Goal: Understand process/instructions

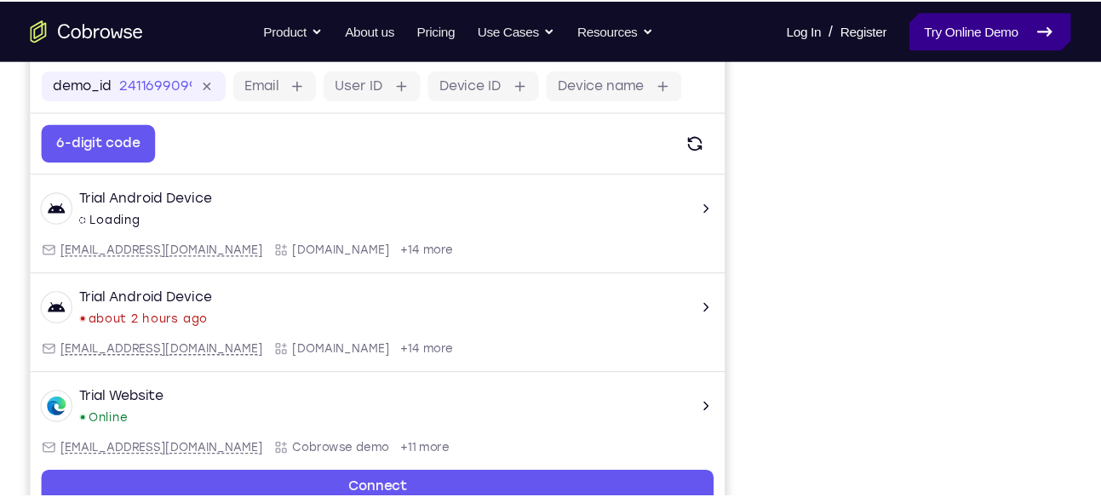
scroll to position [255, 0]
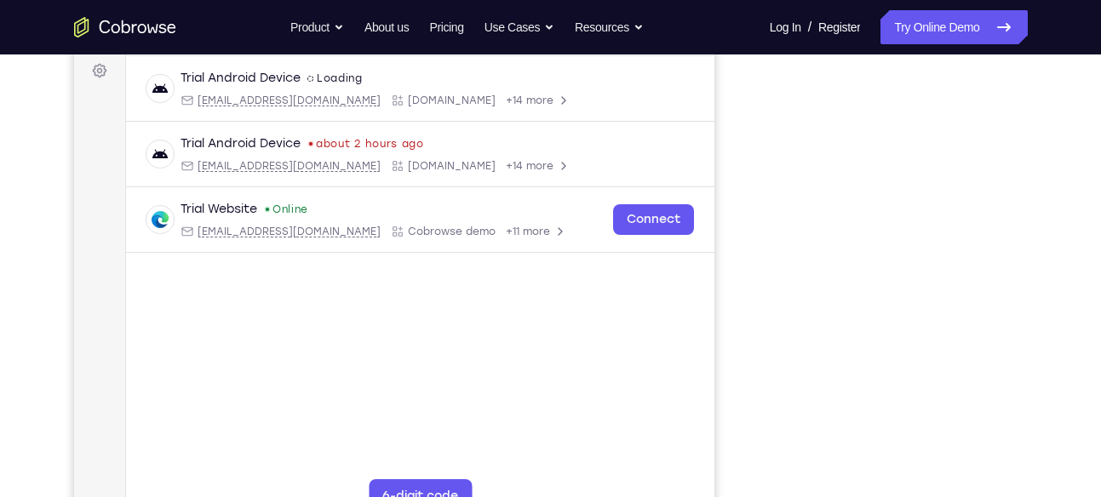
drag, startPoint x: 739, startPoint y: 33, endPoint x: 743, endPoint y: 236, distance: 202.7
click at [743, 236] on div "Your Support Agent Your Customer Web iOS Android" at bounding box center [551, 223] width 954 height 629
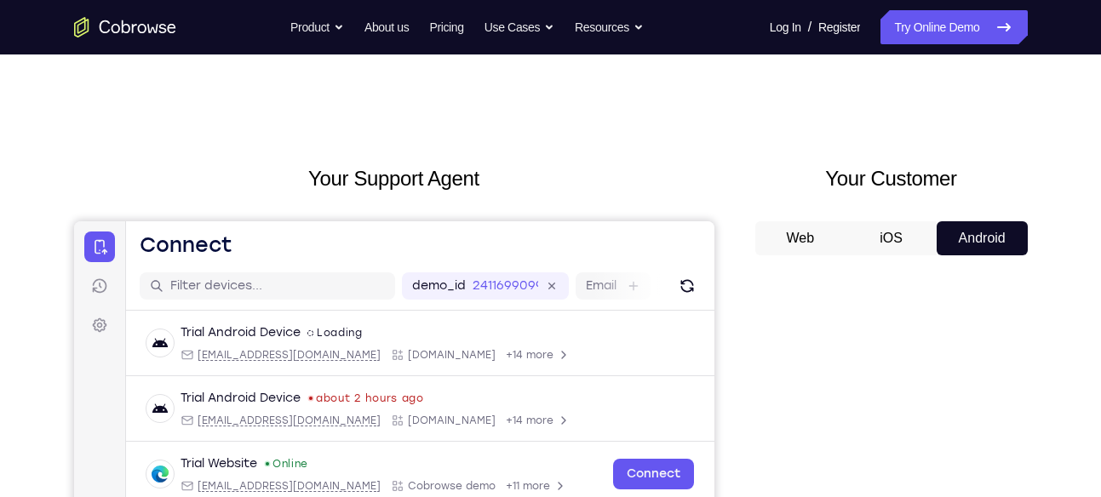
click at [815, 248] on button "Web" at bounding box center [800, 238] width 91 height 34
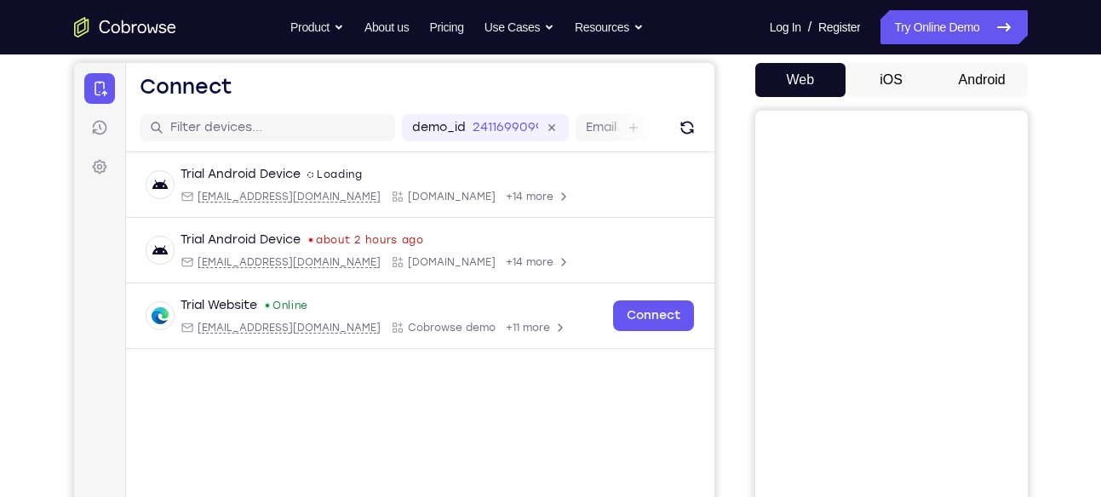
scroll to position [158, 0]
click at [872, 74] on button "iOS" at bounding box center [891, 81] width 91 height 34
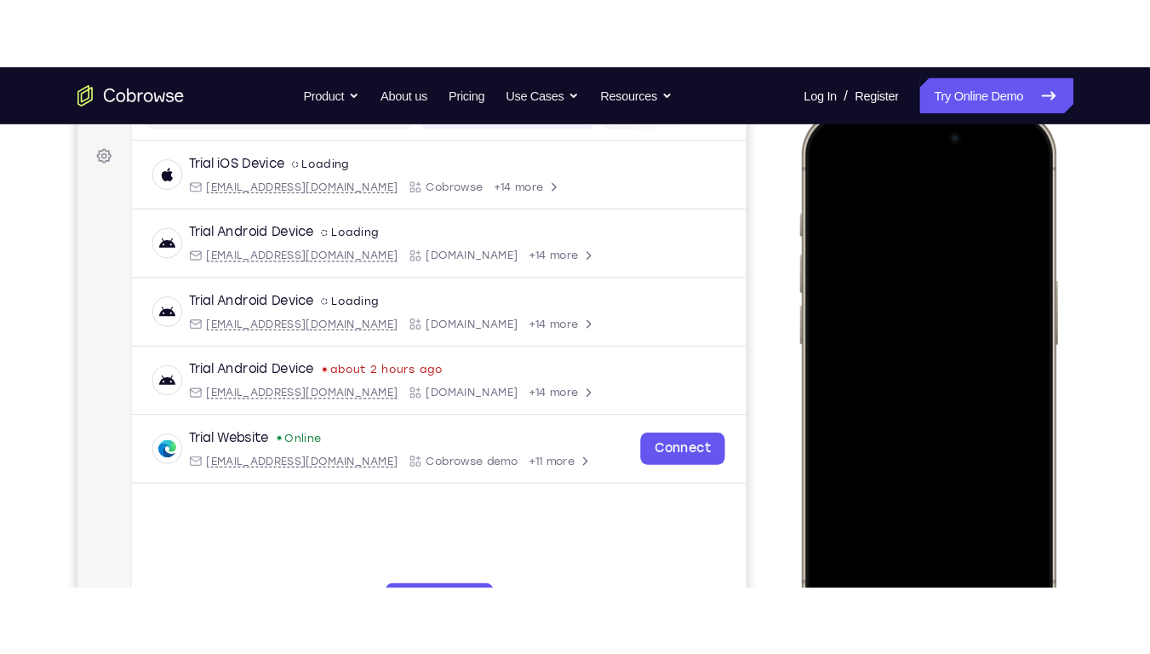
scroll to position [241, 0]
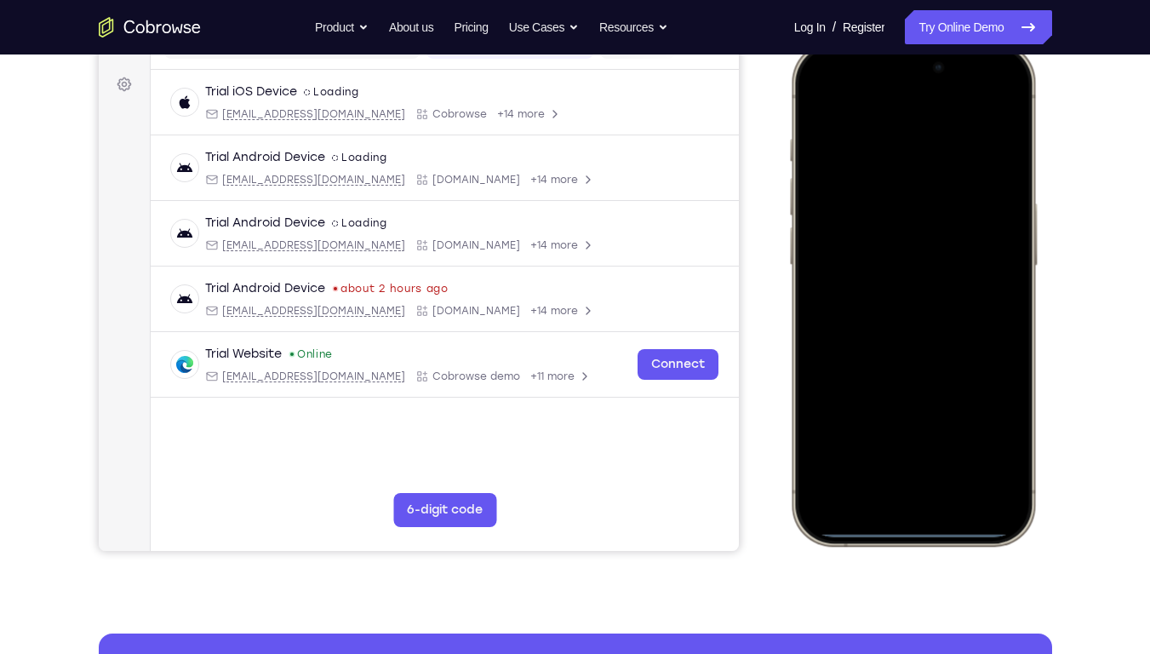
drag, startPoint x: 925, startPoint y: 532, endPoint x: 913, endPoint y: 411, distance: 121.5
click at [872, 387] on div at bounding box center [912, 293] width 224 height 486
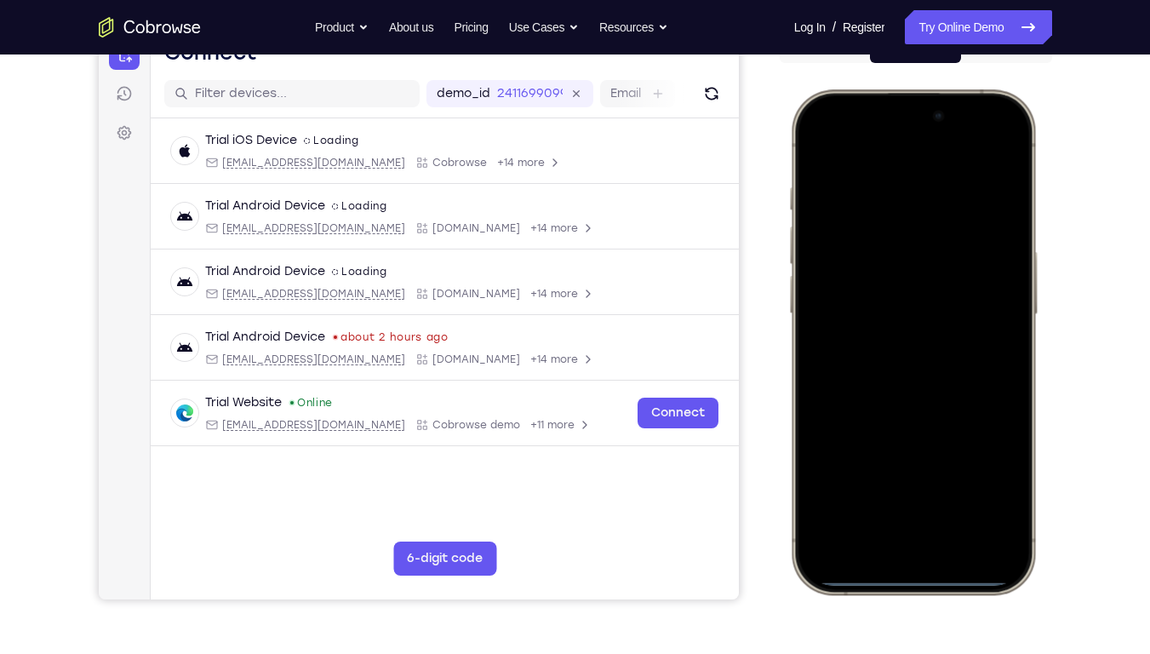
scroll to position [192, 0]
drag, startPoint x: 932, startPoint y: 582, endPoint x: 932, endPoint y: 504, distance: 78.3
click at [872, 387] on div at bounding box center [912, 343] width 224 height 486
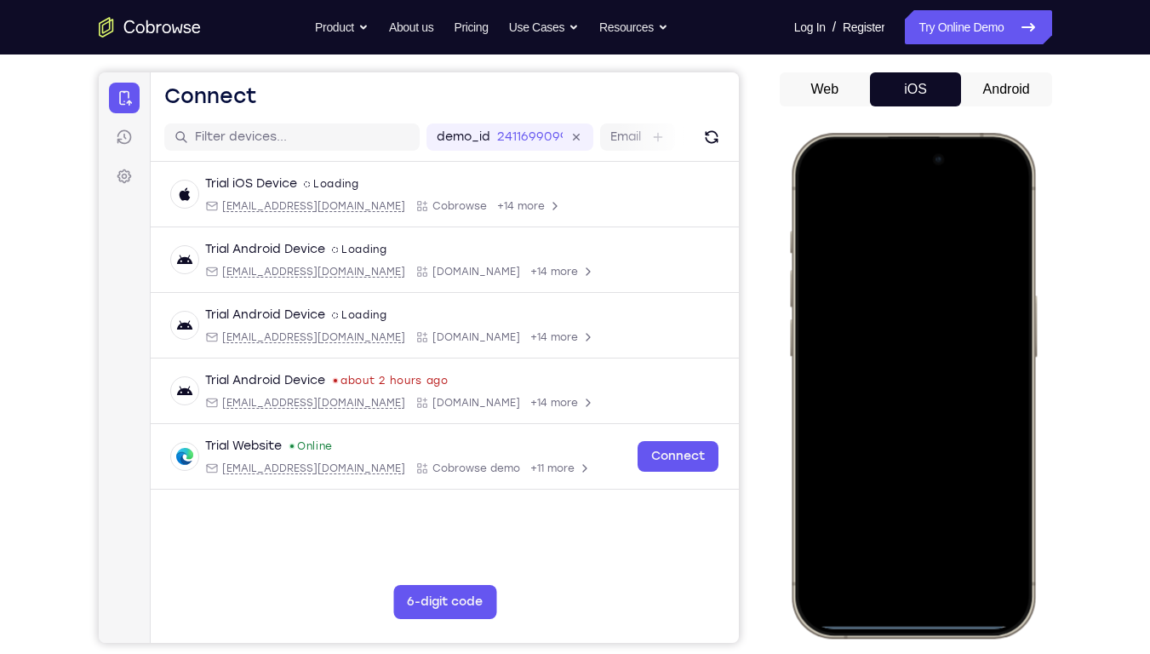
drag, startPoint x: 907, startPoint y: 185, endPoint x: 954, endPoint y: 561, distance: 379.3
click at [872, 387] on div at bounding box center [912, 385] width 224 height 486
click at [872, 187] on div at bounding box center [912, 385] width 224 height 486
click at [872, 387] on div at bounding box center [912, 385] width 224 height 486
drag, startPoint x: 925, startPoint y: 622, endPoint x: 954, endPoint y: 427, distance: 196.4
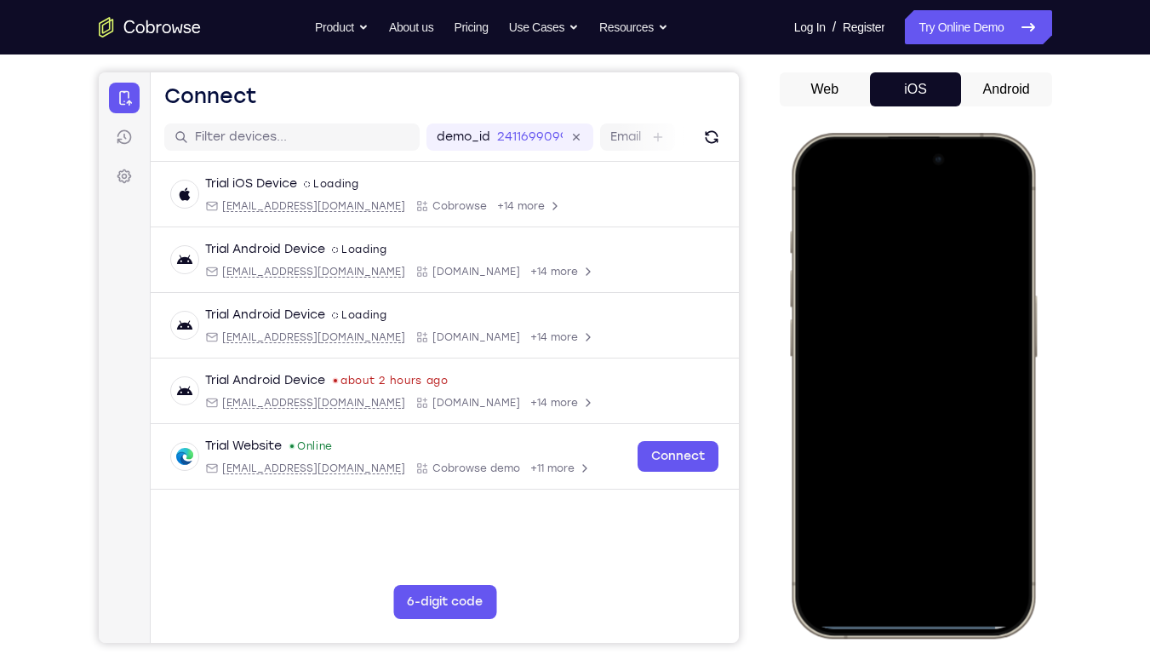
click at [872, 387] on div at bounding box center [912, 385] width 224 height 486
click at [872, 100] on button "Android" at bounding box center [1006, 89] width 91 height 34
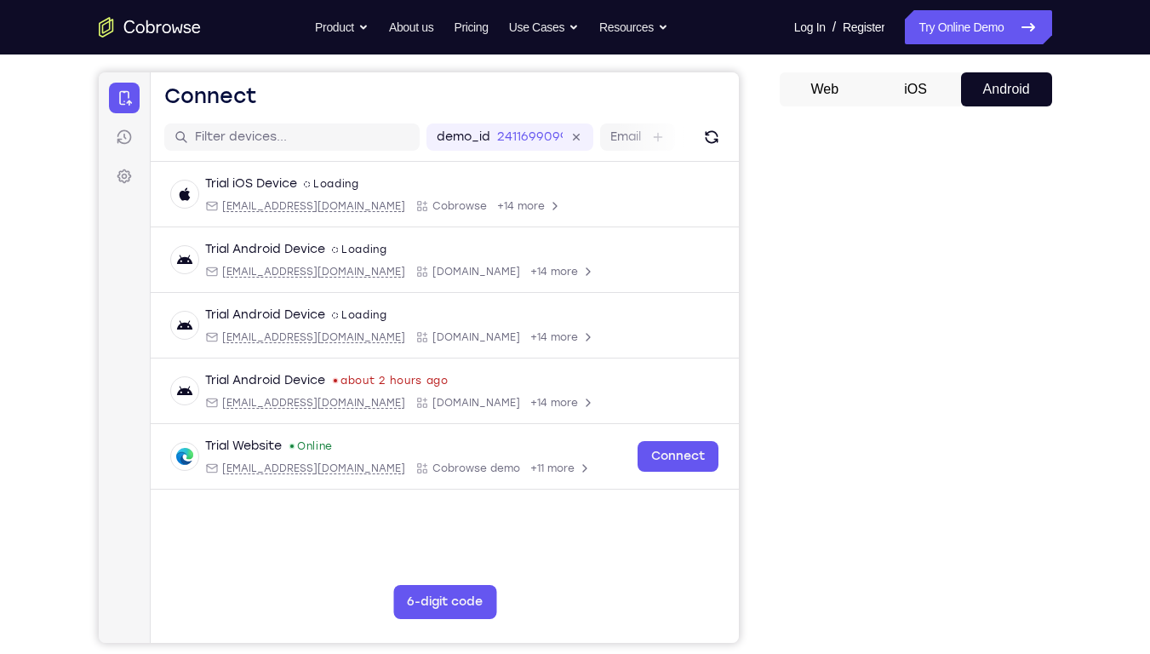
scroll to position [175, 0]
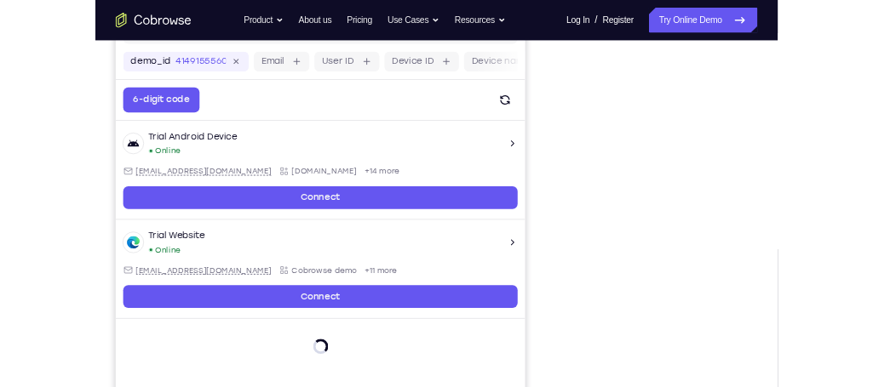
scroll to position [252, 0]
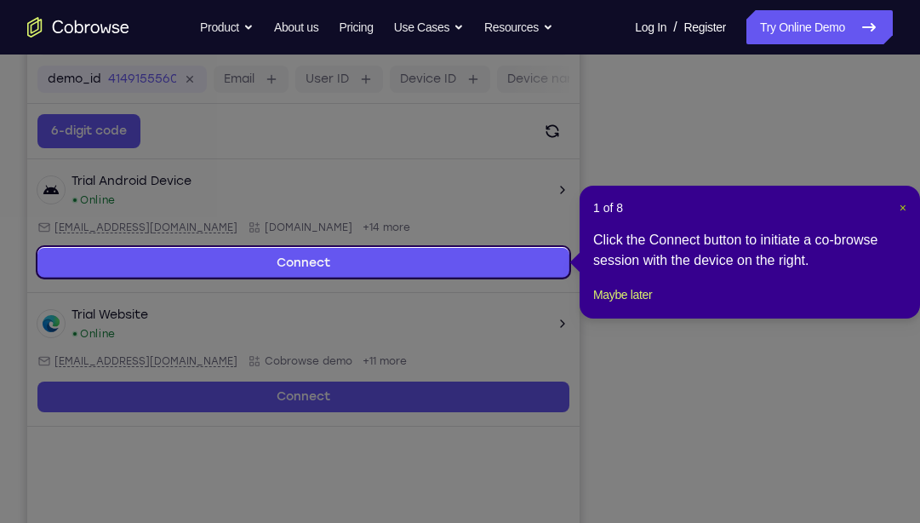
click at [872, 204] on span "×" at bounding box center [903, 208] width 7 height 14
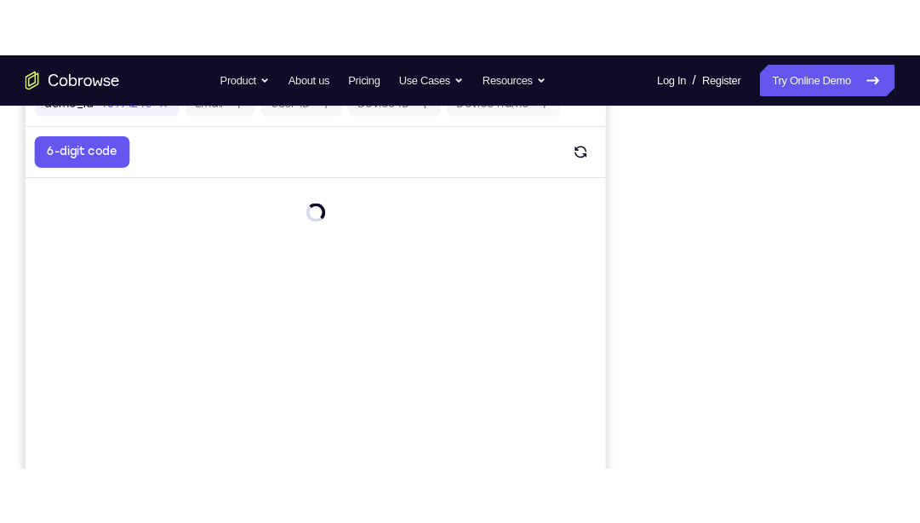
scroll to position [278, 0]
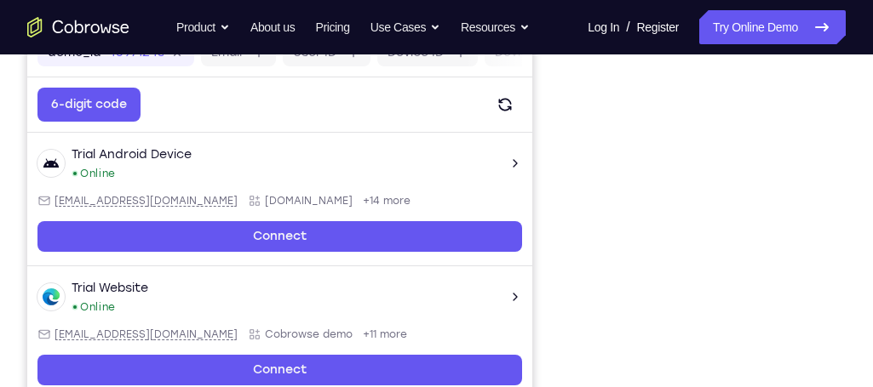
drag, startPoint x: 1064, startPoint y: 6, endPoint x: 561, endPoint y: 159, distance: 526.0
click at [561, 159] on div "Your Support Agent Your Customer Web iOS Android" at bounding box center [436, 199] width 818 height 629
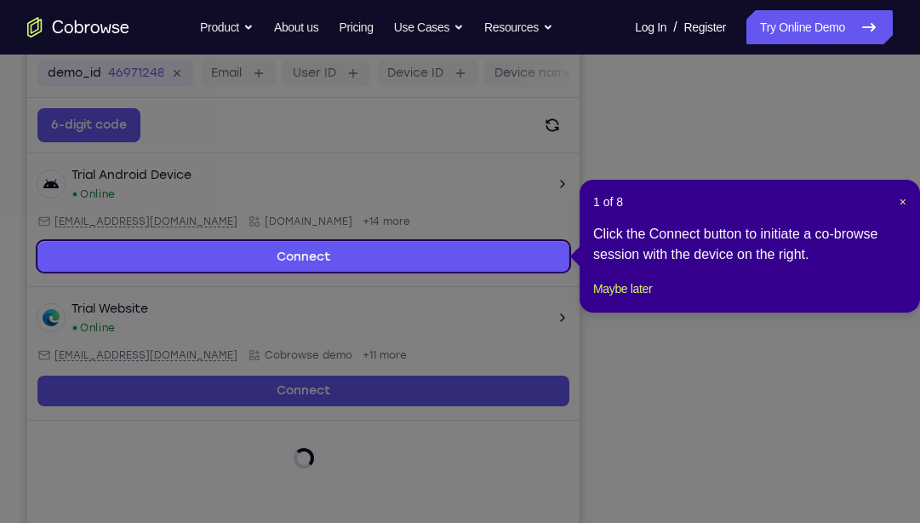
scroll to position [256, 0]
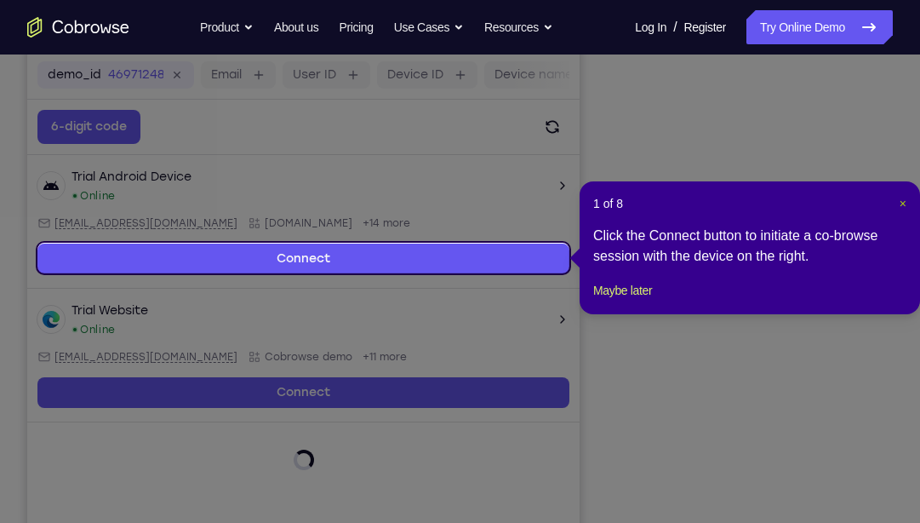
click at [872, 203] on span "×" at bounding box center [903, 204] width 7 height 14
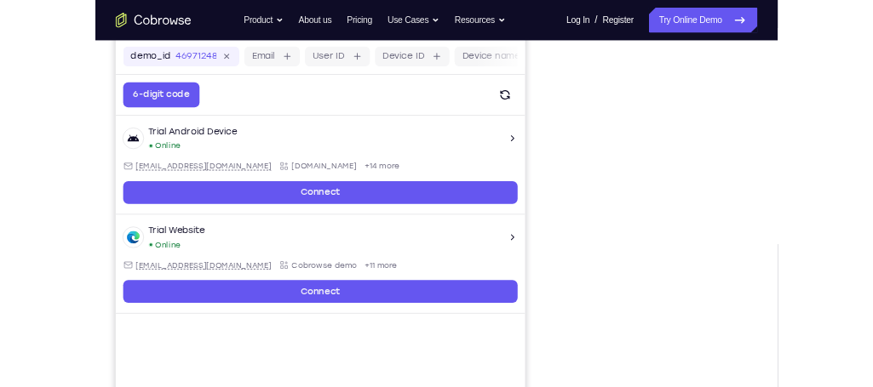
scroll to position [254, 0]
